Goal: Check status: Check status

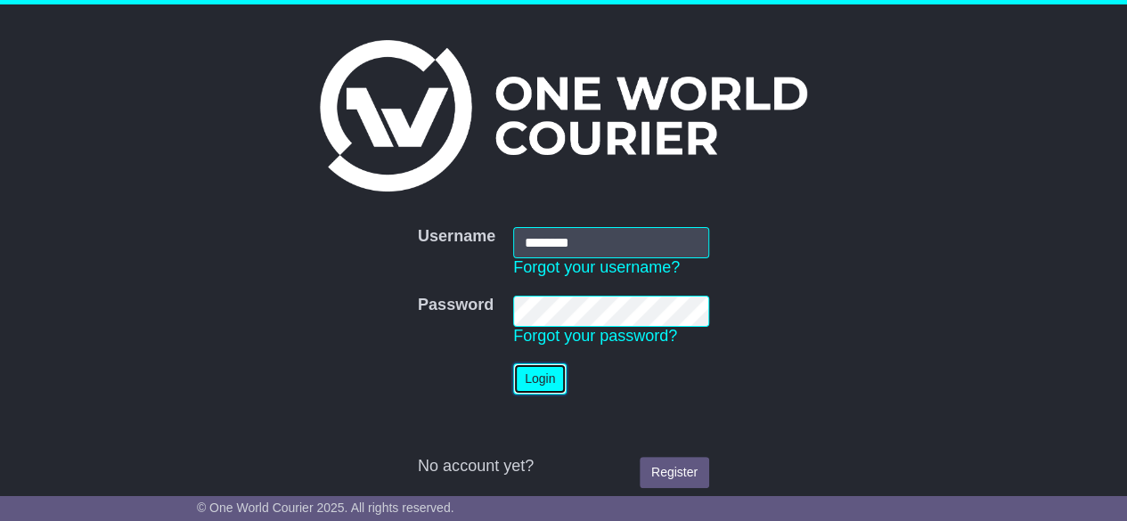
drag, startPoint x: 0, startPoint y: 0, endPoint x: 533, endPoint y: 373, distance: 650.3
click at [533, 373] on button "Login" at bounding box center [539, 378] width 53 height 31
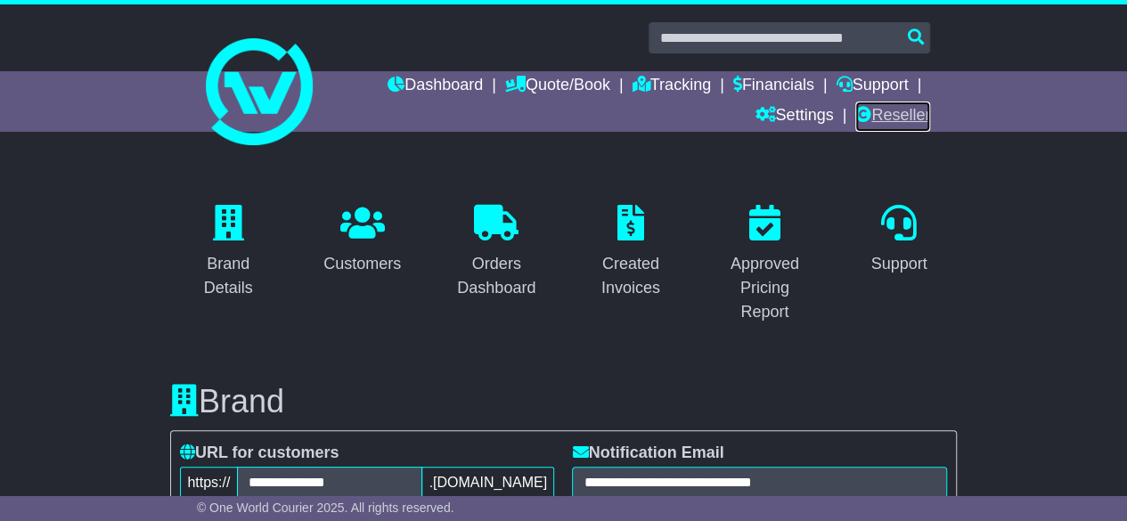
click at [917, 111] on link "Reseller" at bounding box center [892, 117] width 75 height 30
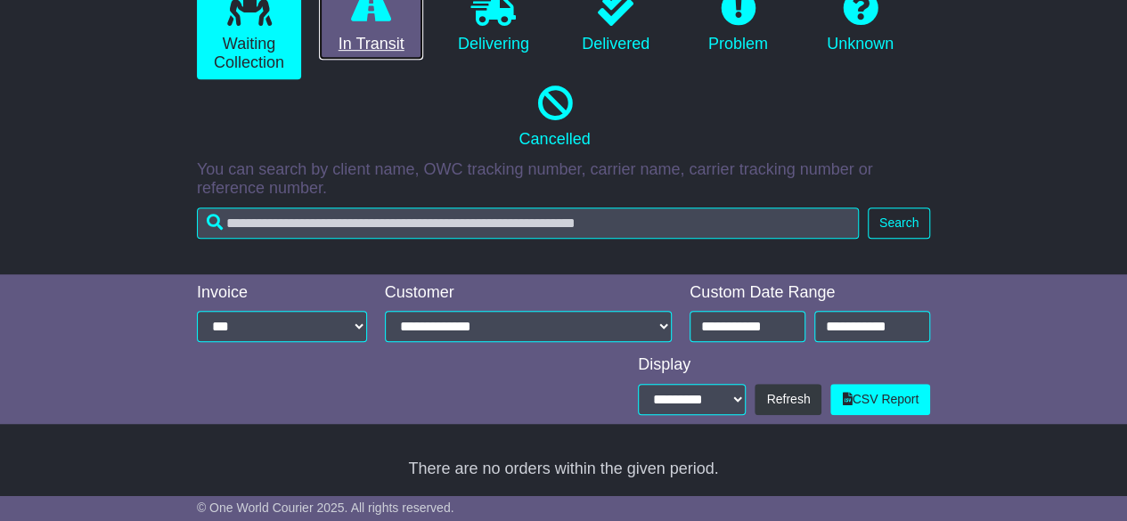
click at [362, 42] on link "In Transit" at bounding box center [371, 22] width 104 height 77
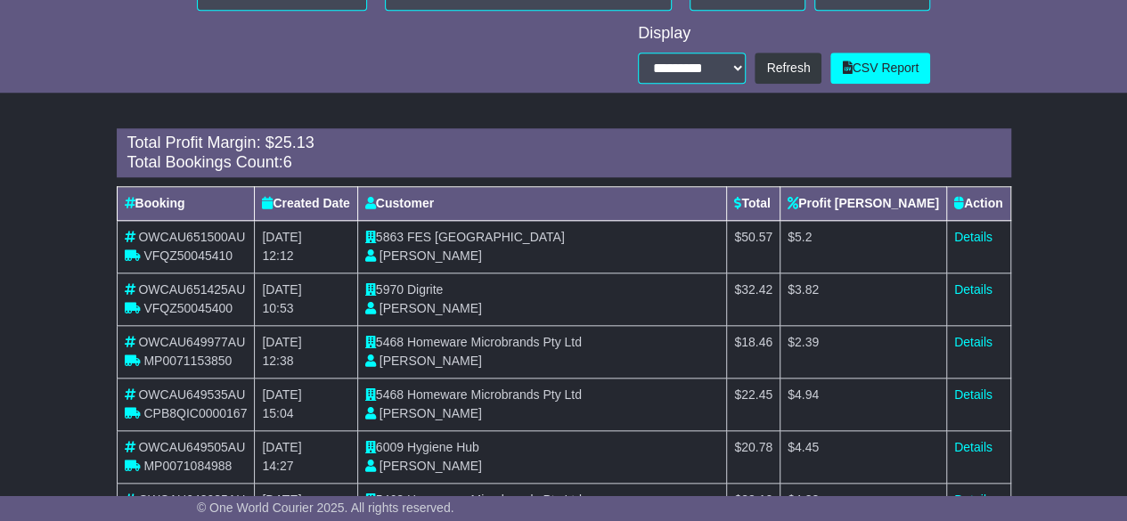
scroll to position [840, 0]
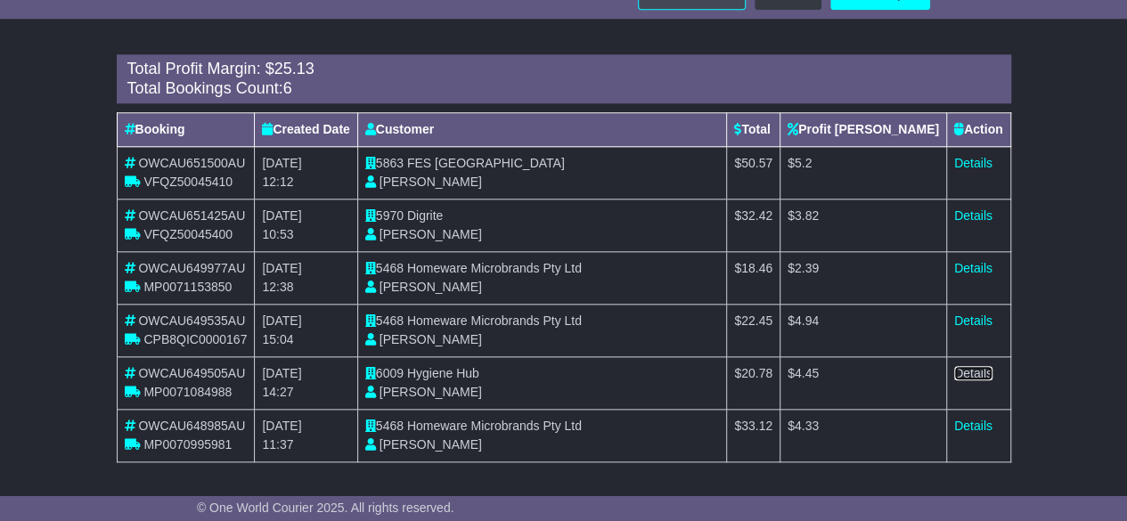
click at [980, 371] on link "Details" at bounding box center [973, 373] width 38 height 14
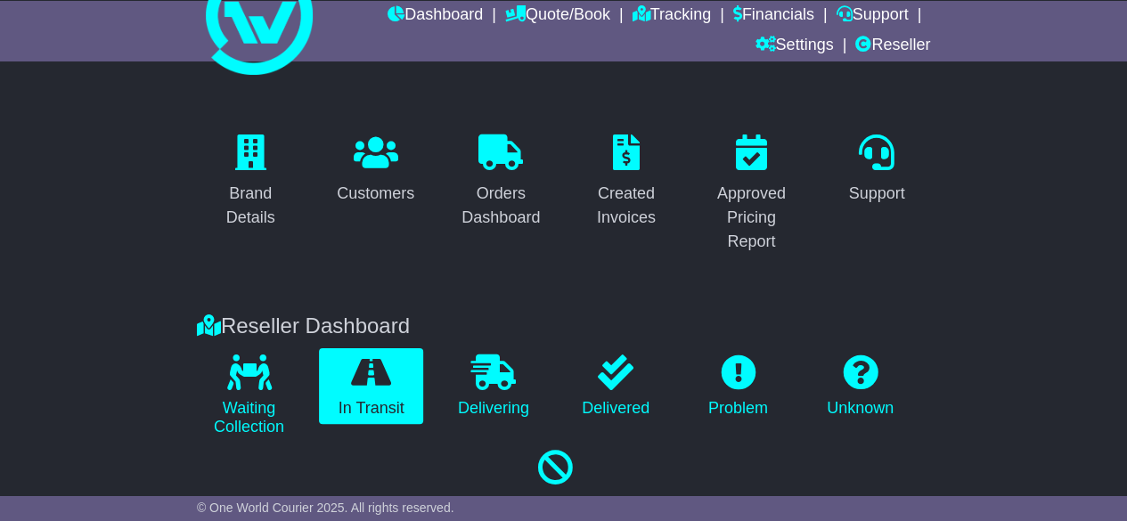
scroll to position [0, 0]
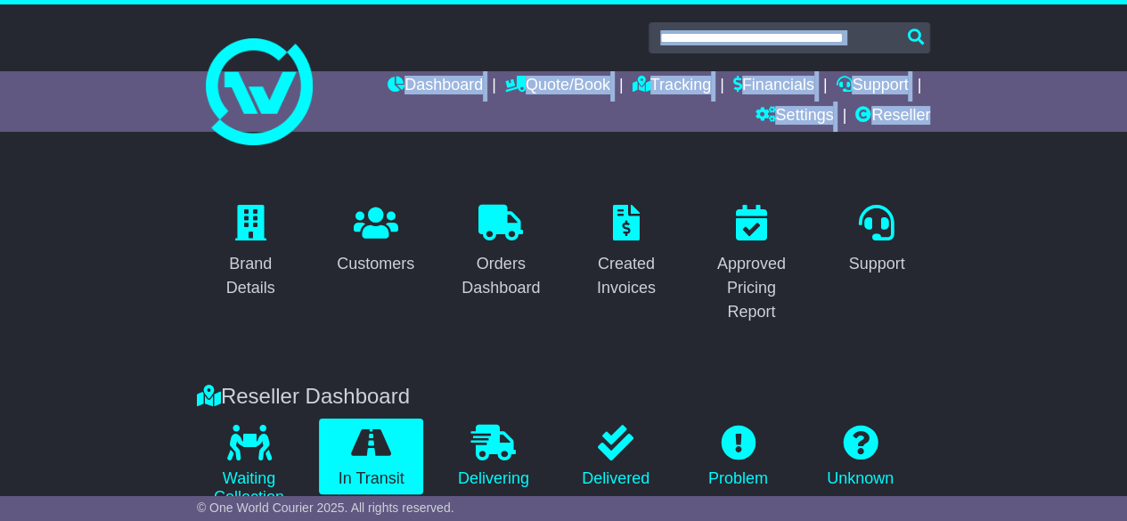
drag, startPoint x: 691, startPoint y: 183, endPoint x: 711, endPoint y: 141, distance: 47.0
click at [762, 172] on div "Brand Details Customers Orders Dashboard Created Invoices Approved Pricing Repo…" at bounding box center [563, 264] width 1127 height 203
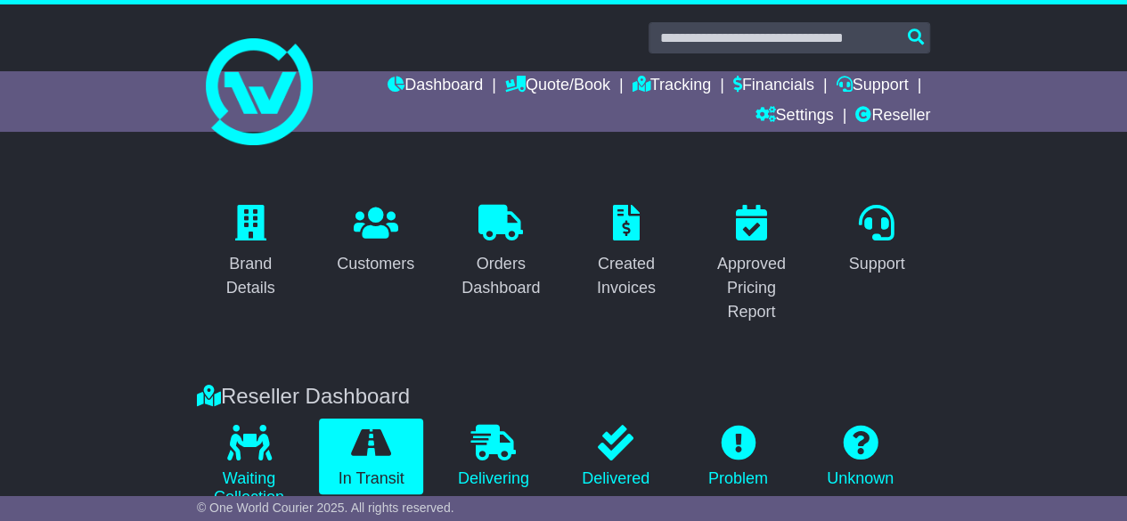
drag, startPoint x: 762, startPoint y: 172, endPoint x: 971, endPoint y: 312, distance: 251.0
click at [971, 312] on div "Brand Details Customers Orders Dashboard Created Invoices Approved Pricing Repo…" at bounding box center [563, 264] width 1127 height 203
drag, startPoint x: 971, startPoint y: 312, endPoint x: 1047, endPoint y: 381, distance: 103.4
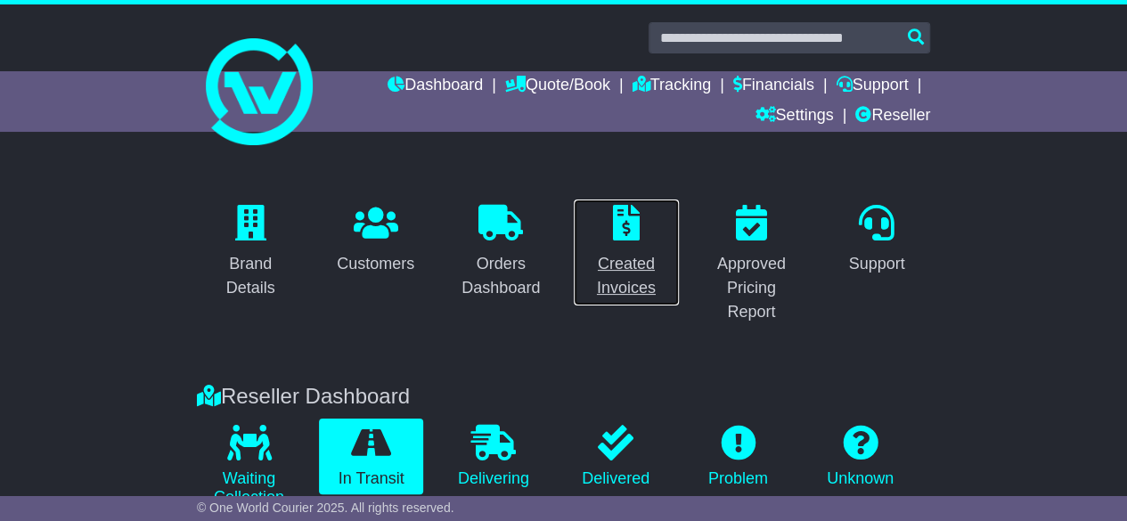
click at [627, 241] on link "Created Invoices" at bounding box center [627, 253] width 108 height 108
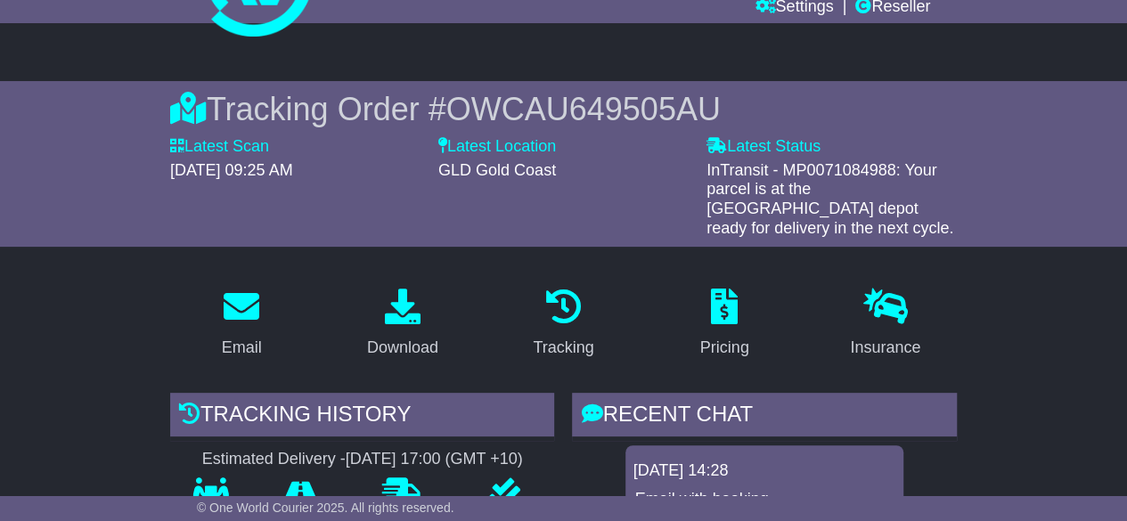
scroll to position [33, 0]
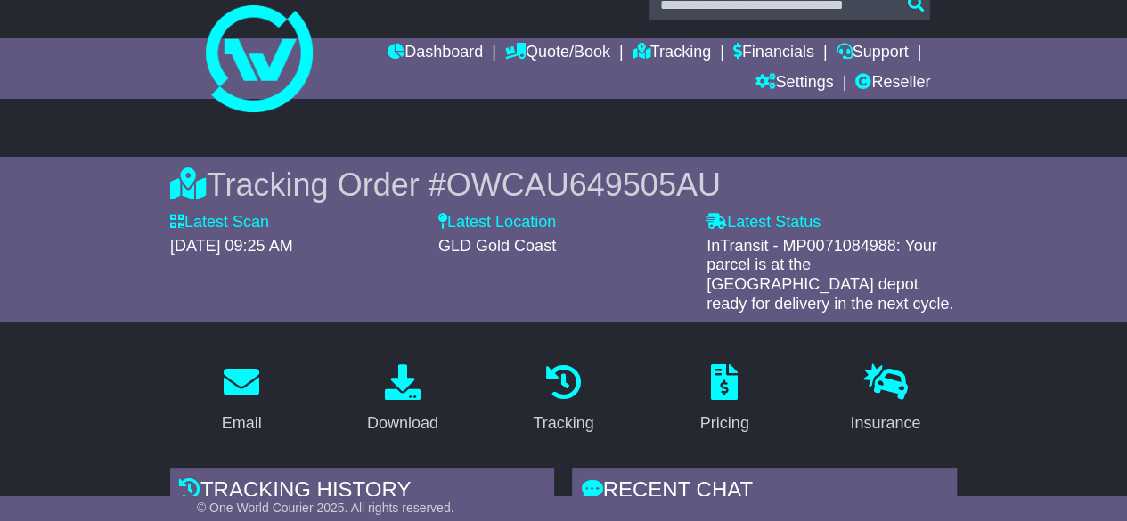
click at [819, 263] on span "InTransit - MP0071084988: Your parcel is at the Gold Coast depot ready for deli…" at bounding box center [829, 275] width 247 height 76
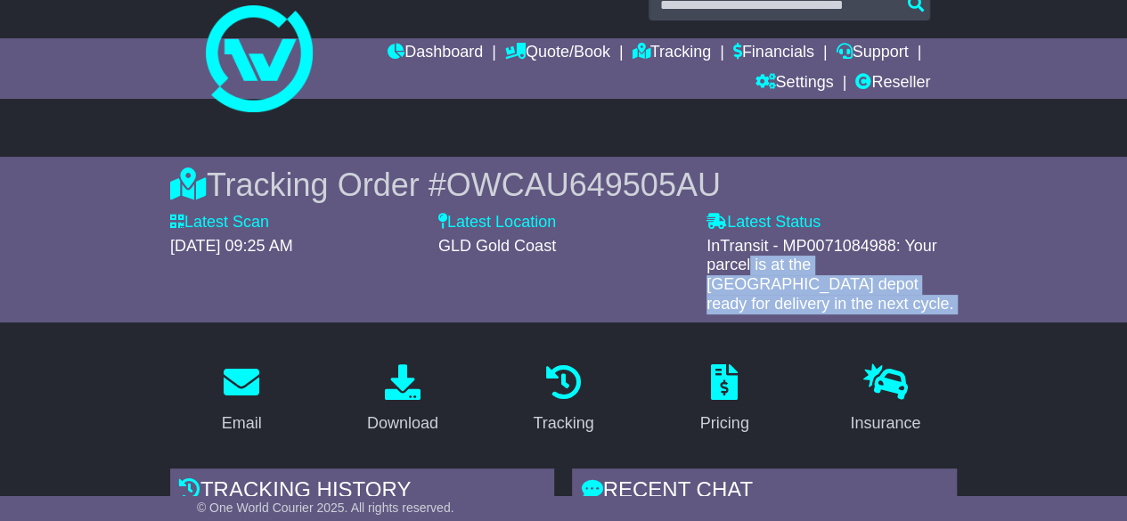
click at [819, 263] on span "InTransit - MP0071084988: Your parcel is at the Gold Coast depot ready for deli…" at bounding box center [829, 275] width 247 height 76
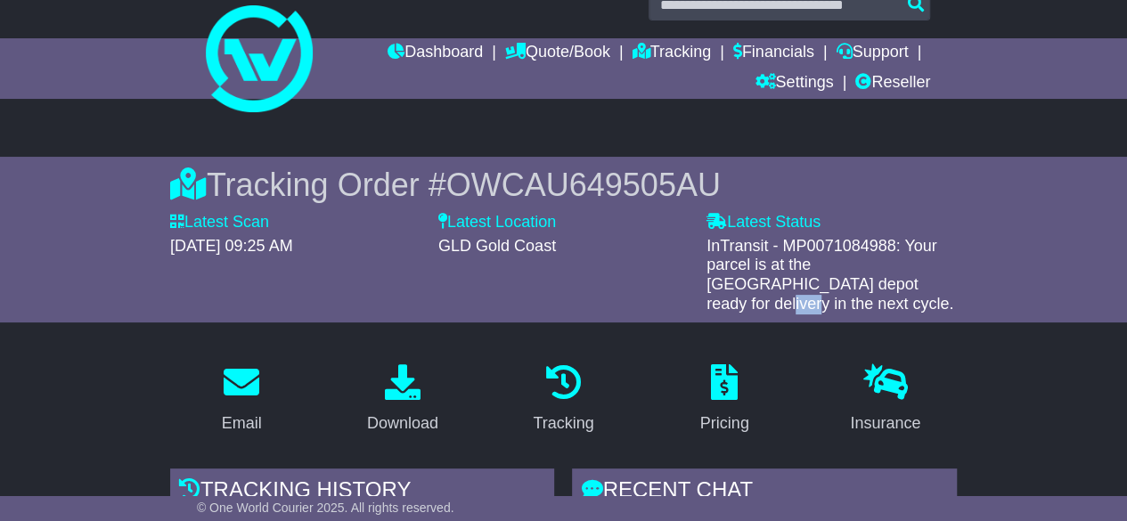
click at [819, 263] on span "InTransit - MP0071084988: Your parcel is at the Gold Coast depot ready for deli…" at bounding box center [829, 275] width 247 height 76
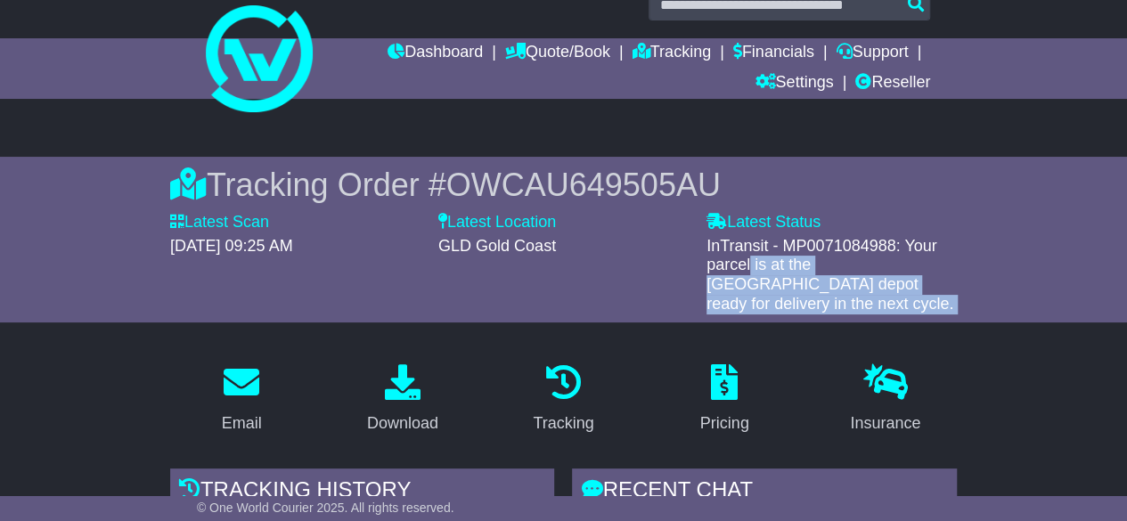
click at [819, 263] on span "InTransit - MP0071084988: Your parcel is at the Gold Coast depot ready for deli…" at bounding box center [829, 275] width 247 height 76
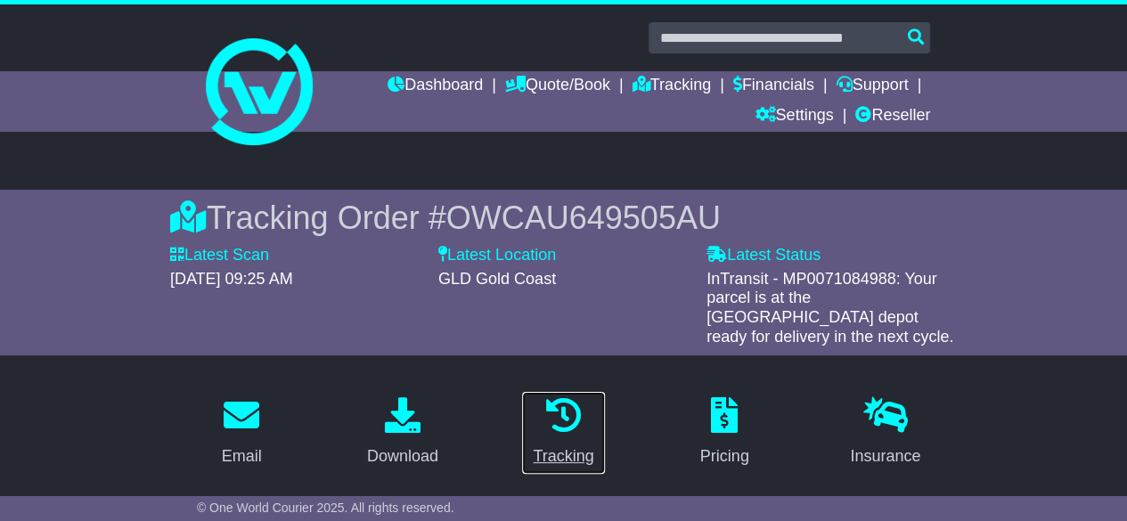
click at [551, 405] on icon at bounding box center [564, 415] width 36 height 36
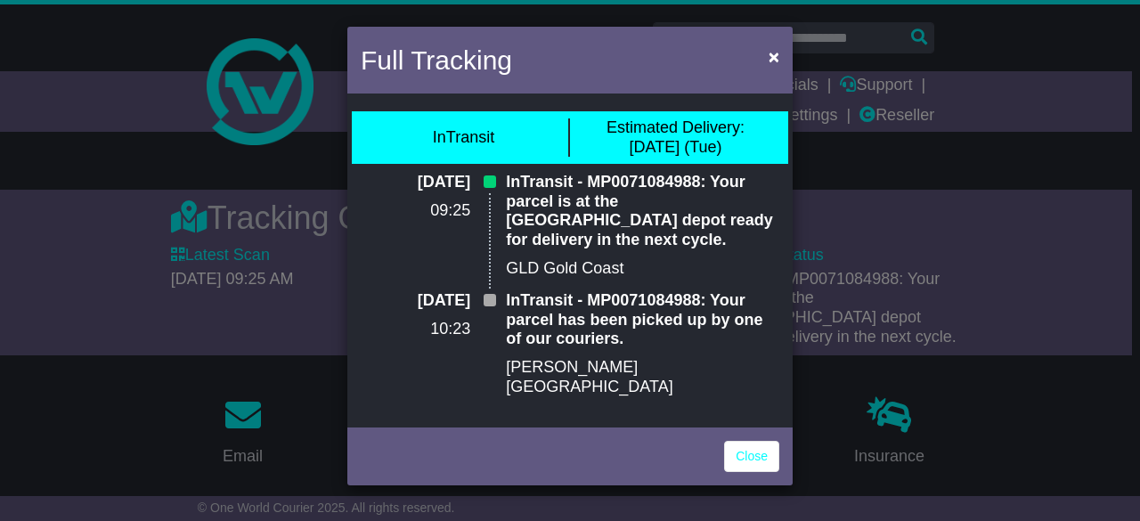
click at [656, 291] on p "InTransit - MP0071084988: Your parcel has been picked up by one of our couriers." at bounding box center [642, 320] width 273 height 58
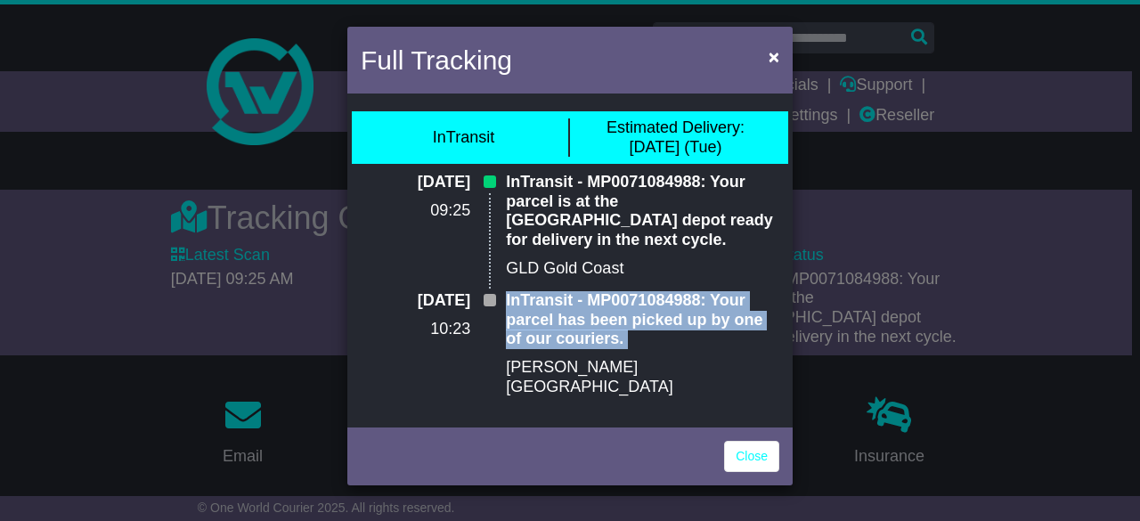
click at [656, 291] on p "InTransit - MP0071084988: Your parcel has been picked up by one of our couriers." at bounding box center [642, 320] width 273 height 58
click at [771, 50] on span "×" at bounding box center [774, 56] width 11 height 20
